Goal: Use online tool/utility: Utilize a website feature to perform a specific function

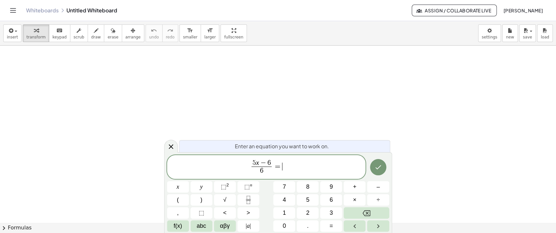
click at [271, 162] on span "5 x − 6" at bounding box center [261, 162] width 20 height 7
click at [290, 168] on span "5 x − 4 6 ​ = ​" at bounding box center [266, 167] width 199 height 17
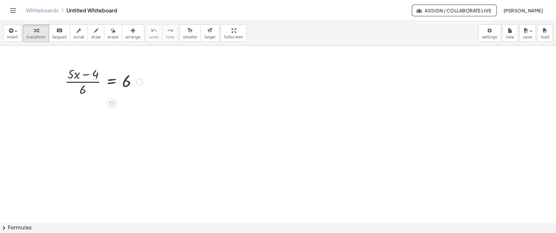
click at [110, 80] on div at bounding box center [104, 81] width 84 height 33
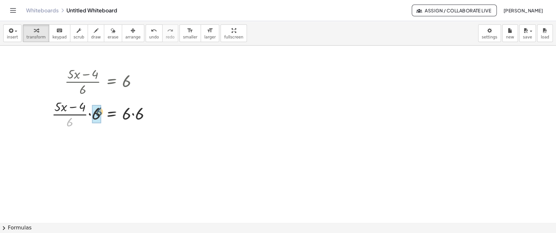
drag, startPoint x: 68, startPoint y: 123, endPoint x: 97, endPoint y: 113, distance: 31.5
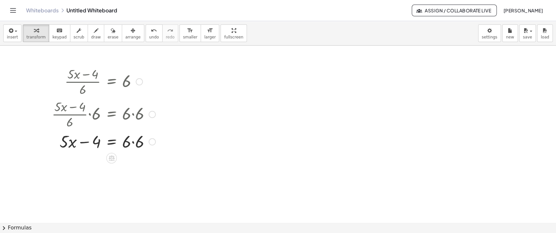
click at [133, 144] on div at bounding box center [103, 141] width 110 height 22
drag, startPoint x: 96, startPoint y: 164, endPoint x: 148, endPoint y: 164, distance: 52.7
click at [148, 164] on div at bounding box center [103, 163] width 110 height 22
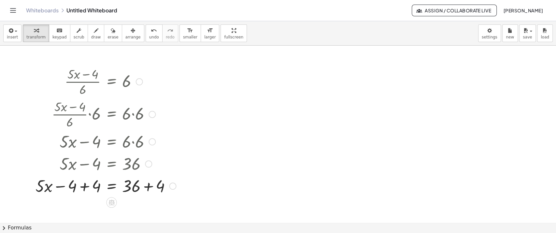
click at [83, 187] on div at bounding box center [105, 185] width 147 height 22
click at [148, 187] on div at bounding box center [113, 185] width 131 height 22
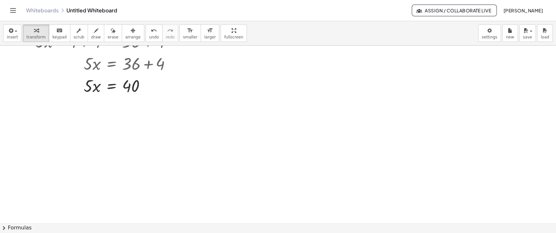
scroll to position [145, 0]
drag, startPoint x: 90, startPoint y: 86, endPoint x: 133, endPoint y: 104, distance: 47.4
drag, startPoint x: 94, startPoint y: 119, endPoint x: 88, endPoint y: 108, distance: 12.6
click at [131, 114] on div at bounding box center [105, 112] width 147 height 33
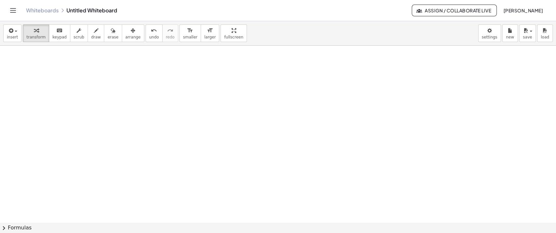
scroll to position [321, 0]
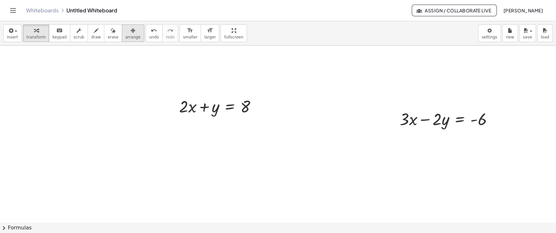
click at [125, 31] on div "button" at bounding box center [132, 30] width 15 height 8
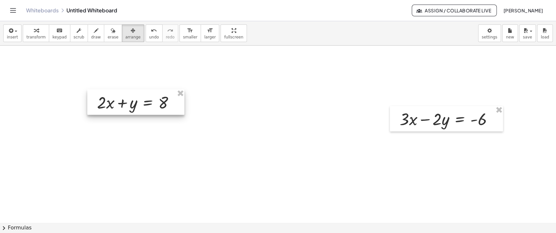
drag, startPoint x: 185, startPoint y: 104, endPoint x: 359, endPoint y: 112, distance: 174.3
click at [127, 98] on div at bounding box center [135, 101] width 97 height 25
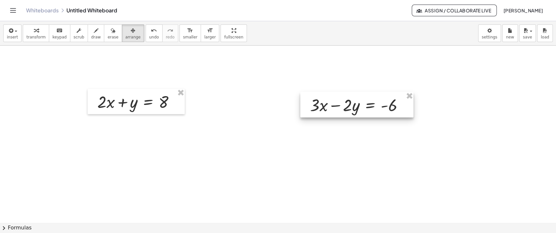
drag, startPoint x: 441, startPoint y: 120, endPoint x: 223, endPoint y: 72, distance: 222.9
click at [352, 106] on div at bounding box center [356, 104] width 113 height 25
click at [36, 33] on div "button" at bounding box center [35, 30] width 19 height 8
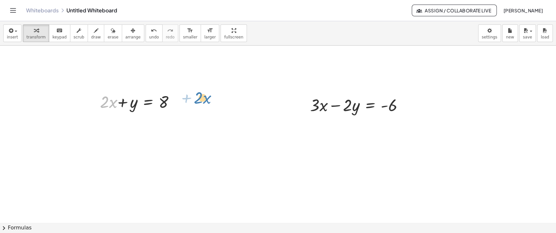
drag, startPoint x: 108, startPoint y: 86, endPoint x: 193, endPoint y: 100, distance: 86.0
drag, startPoint x: 103, startPoint y: 99, endPoint x: 174, endPoint y: 99, distance: 71.9
click at [174, 99] on div at bounding box center [137, 101] width 86 height 22
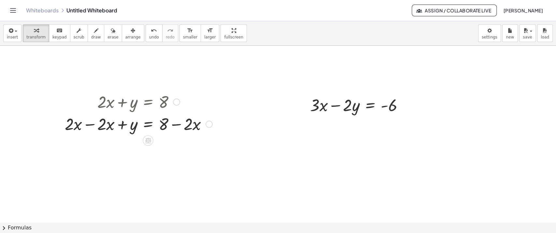
click at [93, 127] on div at bounding box center [139, 123] width 154 height 22
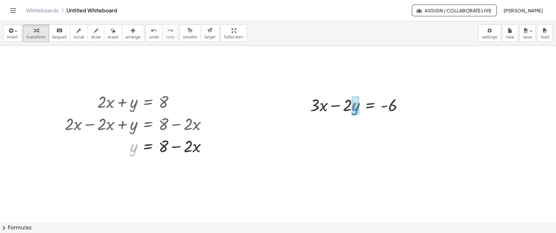
drag, startPoint x: 130, startPoint y: 145, endPoint x: 351, endPoint y: 139, distance: 220.5
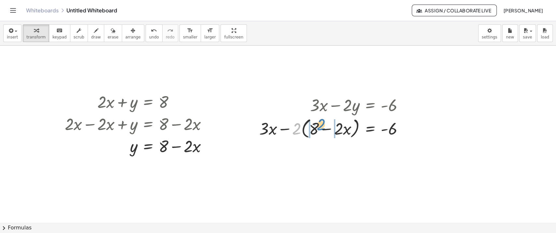
drag, startPoint x: 296, startPoint y: 129, endPoint x: 321, endPoint y: 124, distance: 24.8
click at [321, 124] on div at bounding box center [334, 128] width 156 height 25
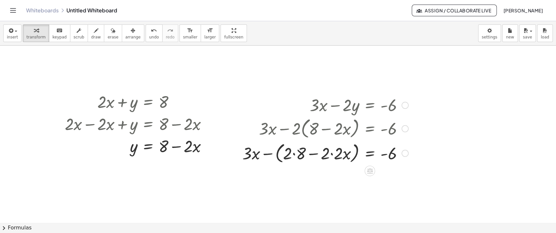
click at [330, 155] on div at bounding box center [325, 152] width 173 height 25
click at [303, 154] on div at bounding box center [331, 152] width 159 height 25
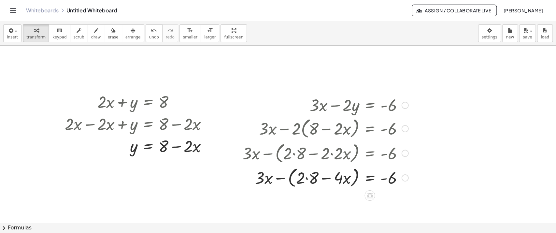
click at [302, 183] on div at bounding box center [325, 177] width 173 height 25
click at [305, 181] on div at bounding box center [325, 177] width 173 height 25
click at [290, 178] on div at bounding box center [325, 177] width 173 height 25
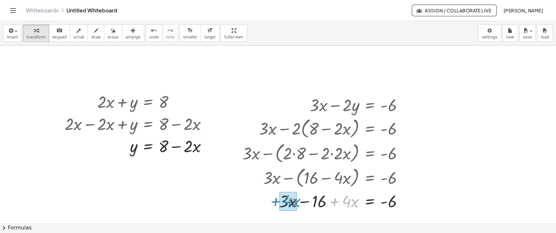
drag, startPoint x: 349, startPoint y: 202, endPoint x: 290, endPoint y: 202, distance: 58.6
drag, startPoint x: 347, startPoint y: 202, endPoint x: 401, endPoint y: 201, distance: 54.1
click at [401, 201] on div at bounding box center [325, 200] width 173 height 22
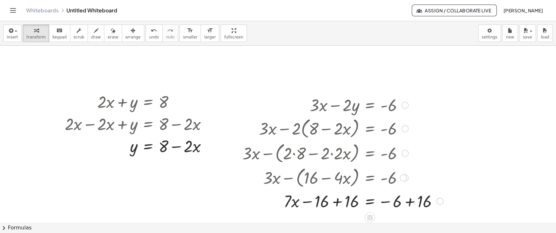
scroll to position [353, 0]
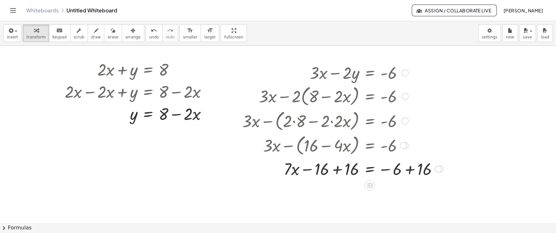
click at [334, 170] on div at bounding box center [342, 168] width 207 height 22
click at [369, 73] on div "+ · 3 · x − · 2 · y = - 6 + · 3 · x − · 2 · ( + 8 − · 2 · x ) = - 6 + · 3 · x −…" at bounding box center [369, 73] width 0 height 0
drag, startPoint x: 348, startPoint y: 192, endPoint x: 390, endPoint y: 210, distance: 45.6
drag, startPoint x: 350, startPoint y: 200, endPoint x: 371, endPoint y: 202, distance: 21.6
drag, startPoint x: 357, startPoint y: 192, endPoint x: 199, endPoint y: 111, distance: 177.6
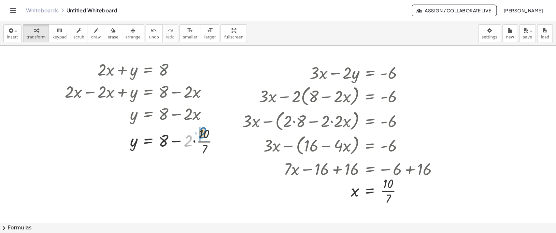
drag, startPoint x: 190, startPoint y: 141, endPoint x: 205, endPoint y: 133, distance: 16.9
click at [205, 133] on div at bounding box center [144, 140] width 165 height 33
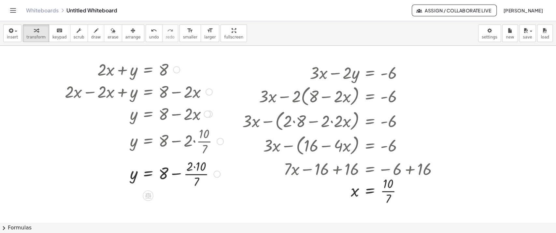
drag, startPoint x: 200, startPoint y: 134, endPoint x: 201, endPoint y: 153, distance: 19.2
click at [200, 136] on div at bounding box center [144, 140] width 165 height 33
click at [198, 164] on div at bounding box center [144, 173] width 165 height 33
click at [179, 177] on div at bounding box center [144, 173] width 165 height 33
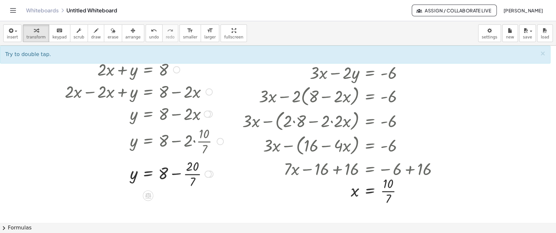
click at [178, 173] on div at bounding box center [144, 173] width 165 height 33
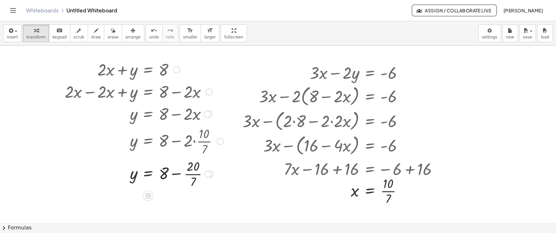
click at [178, 173] on div at bounding box center [144, 173] width 165 height 33
click at [172, 169] on div at bounding box center [145, 173] width 166 height 33
click at [168, 182] on div at bounding box center [144, 173] width 165 height 33
click at [186, 174] on div at bounding box center [149, 173] width 174 height 33
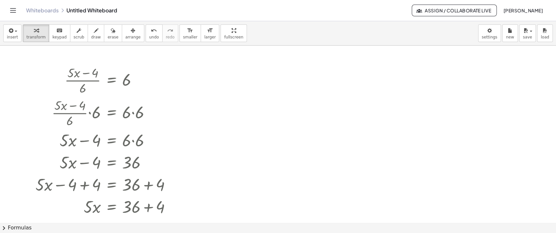
scroll to position [0, 0]
click at [122, 36] on button "arrange" at bounding box center [133, 33] width 22 height 18
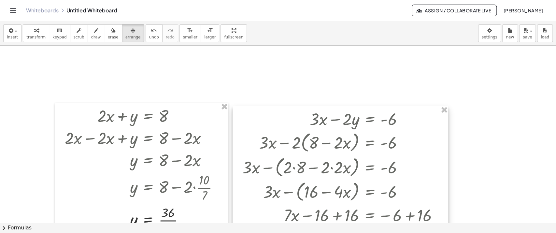
scroll to position [325, 0]
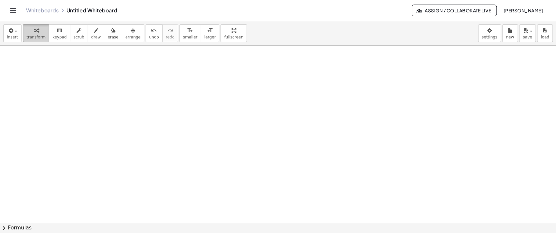
click at [34, 32] on icon "button" at bounding box center [36, 31] width 5 height 8
